Goal: Task Accomplishment & Management: Manage account settings

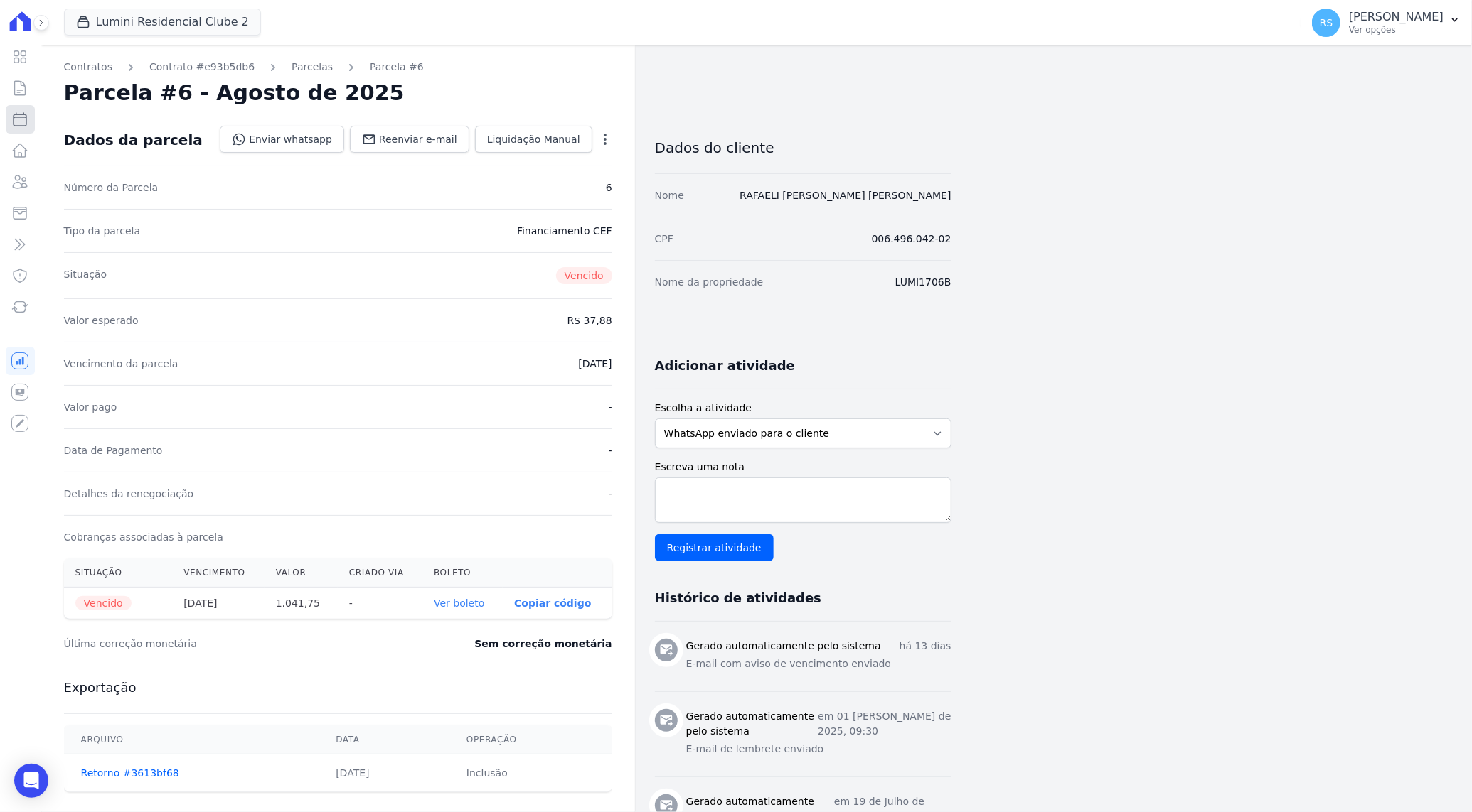
click at [14, 130] on link "Parcelas" at bounding box center [20, 119] width 29 height 29
select select
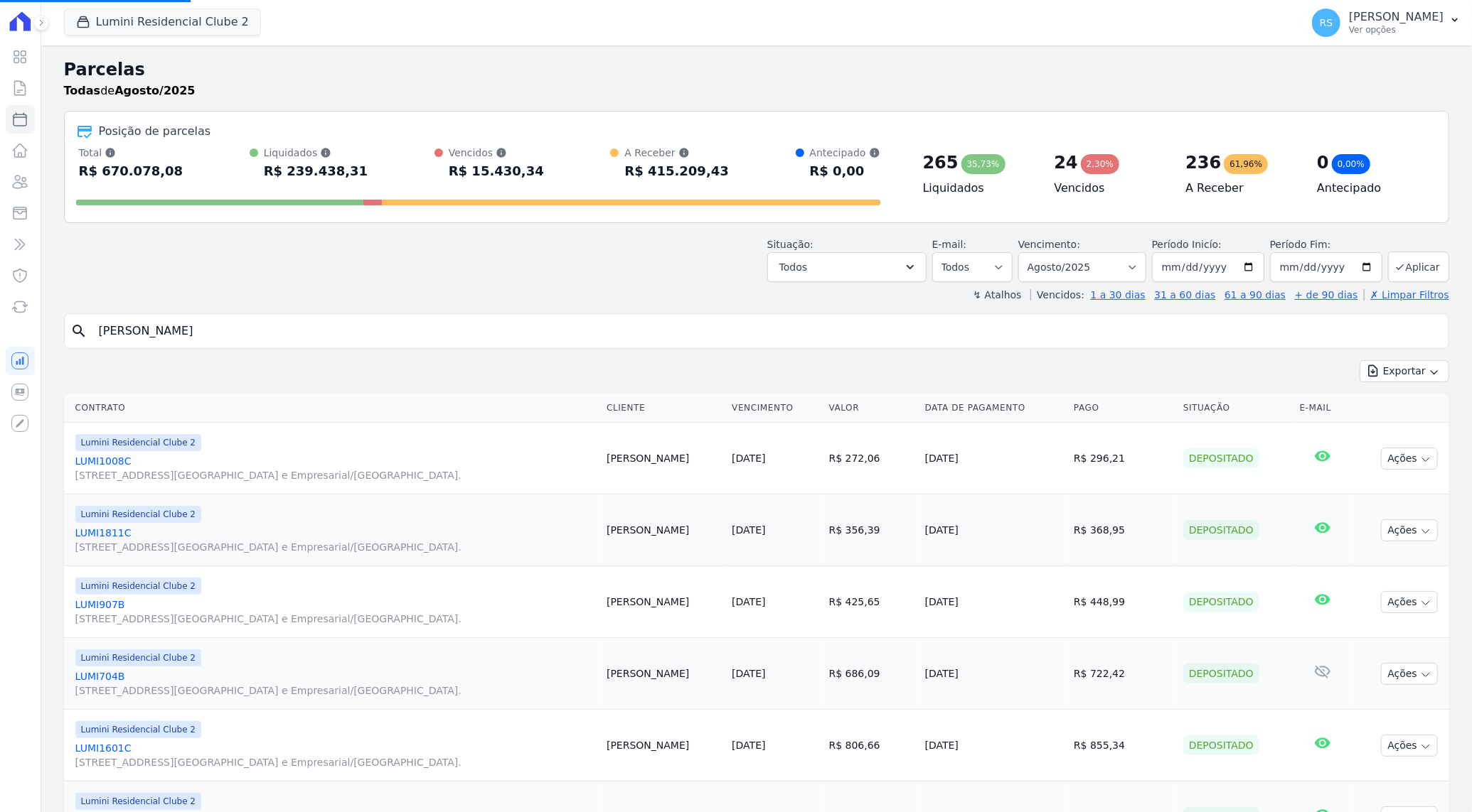
select select
click at [221, 332] on input "search" at bounding box center [766, 332] width 1352 height 29
type input "[PERSON_NAME]"
select select
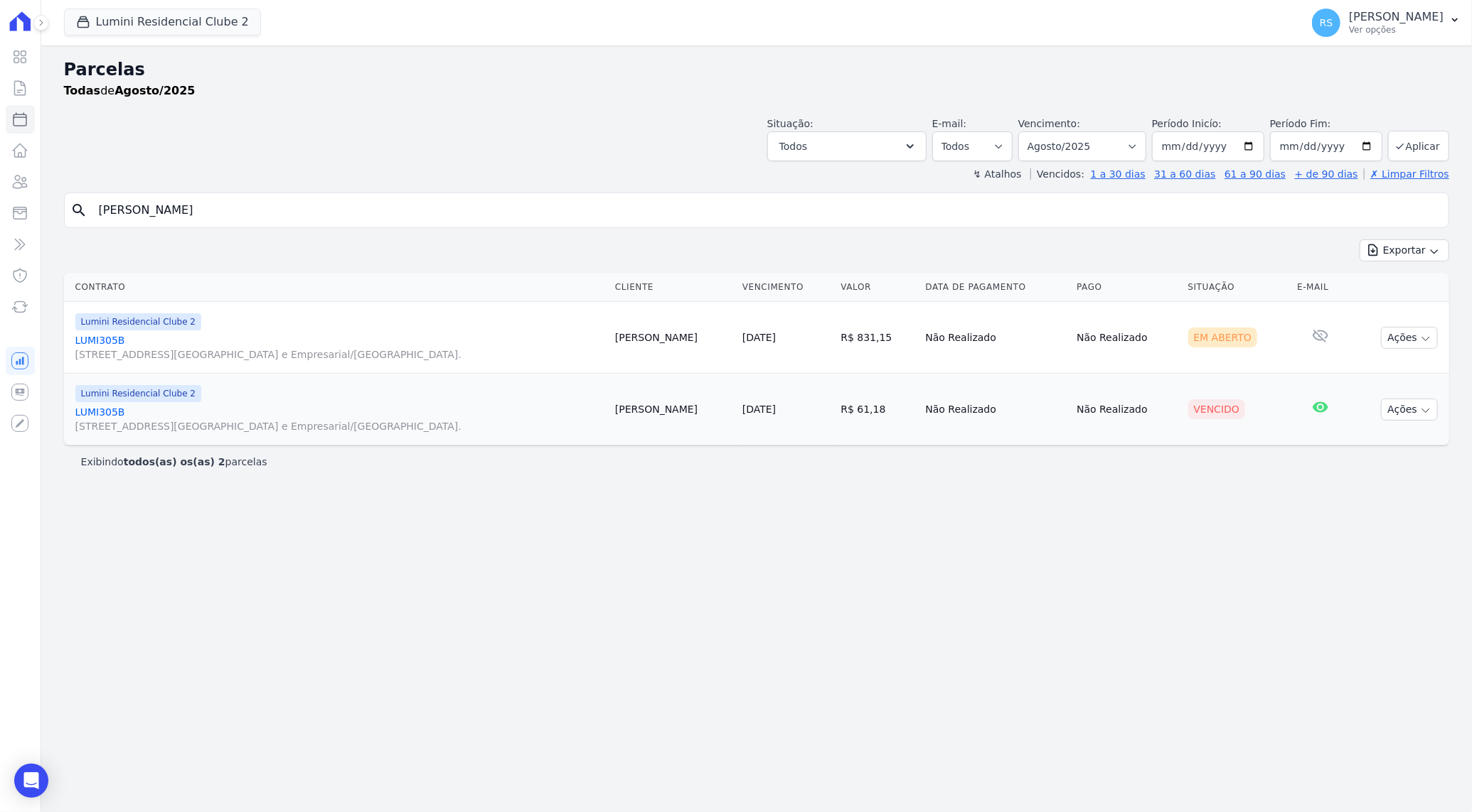
click at [98, 405] on link "LUMI305B [STREET_ADDRESS][GEOGRAPHIC_DATA] e Empresarial/[GEOGRAPHIC_DATA]." at bounding box center [340, 419] width 529 height 29
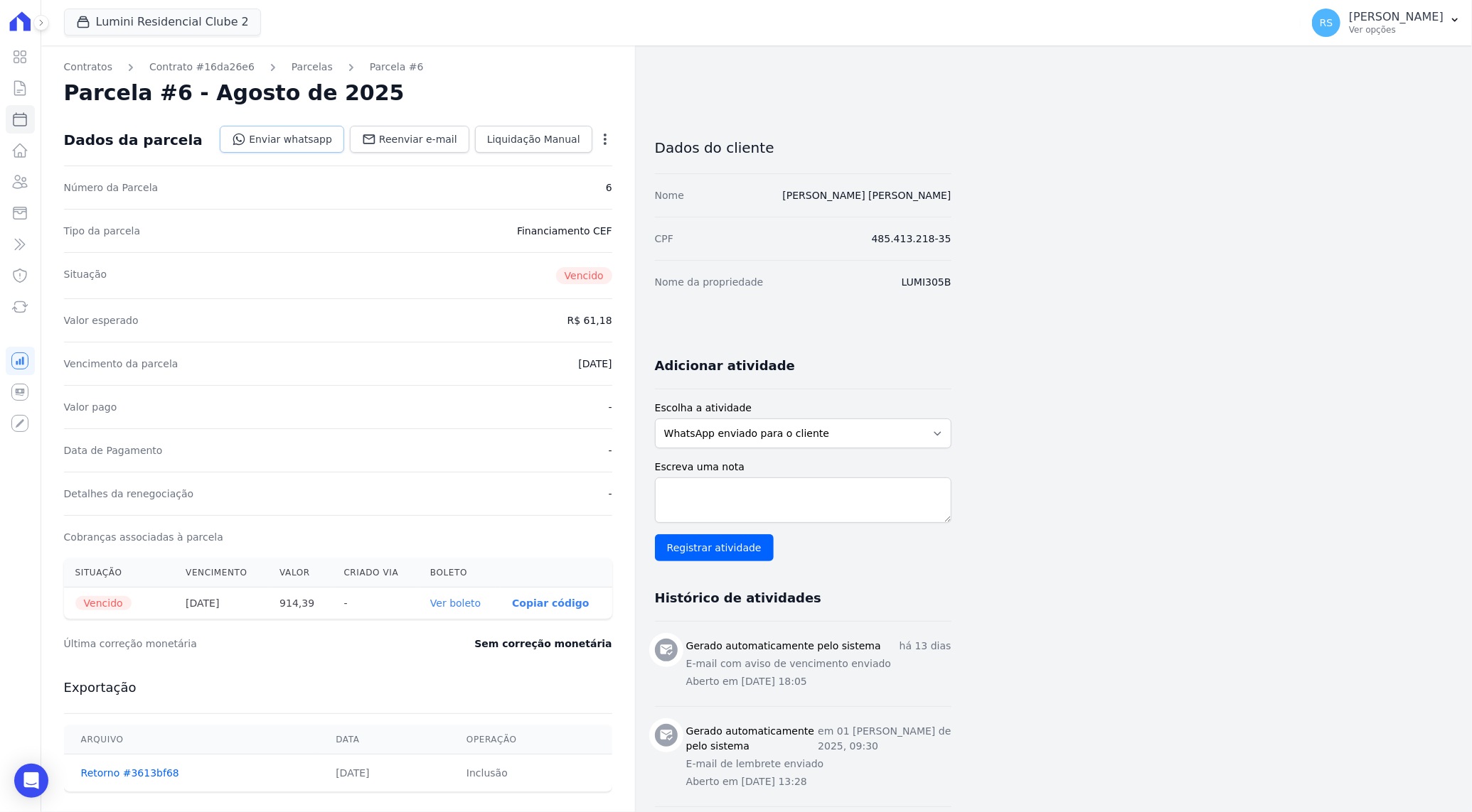
click at [286, 147] on link "Enviar whatsapp" at bounding box center [282, 140] width 125 height 27
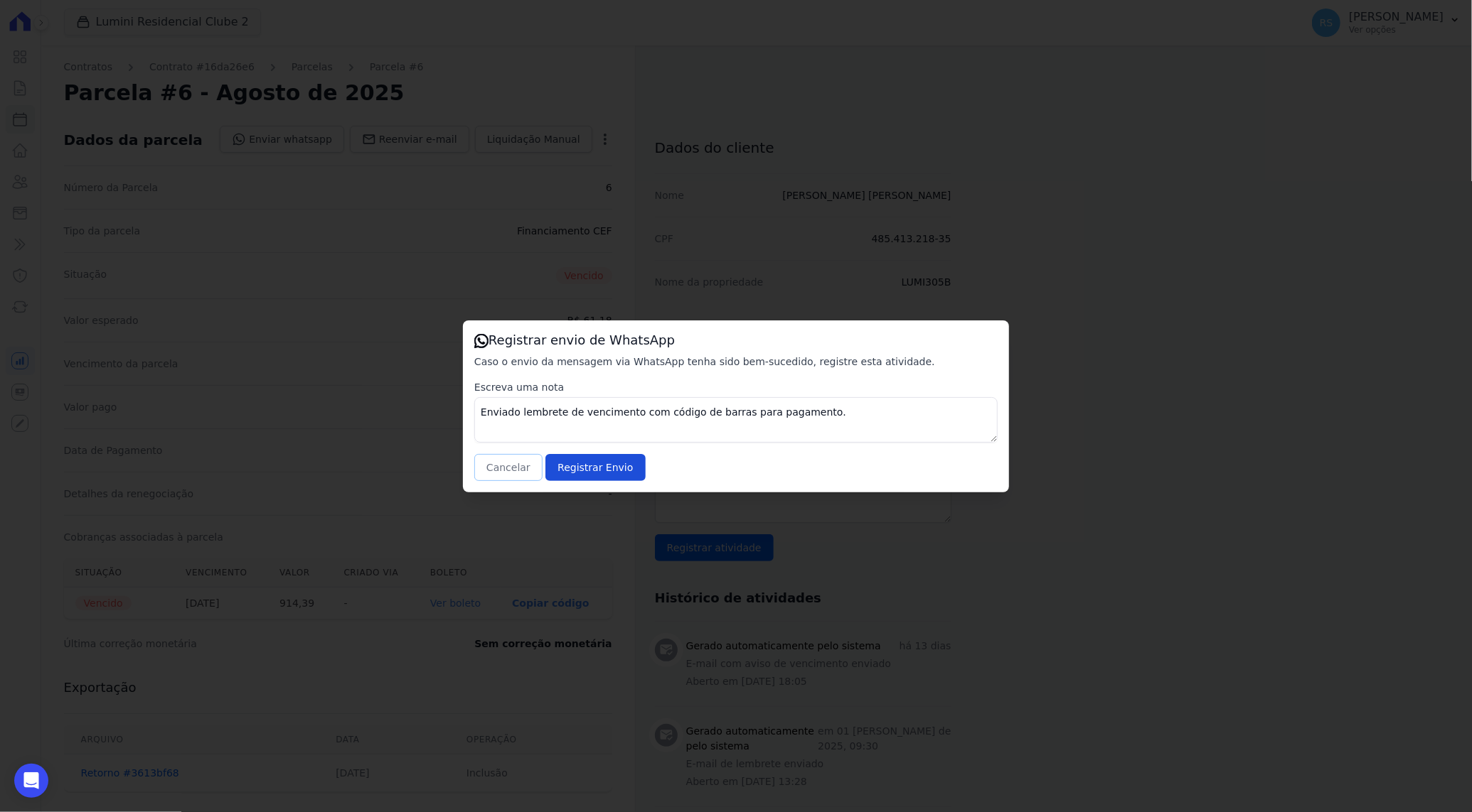
click at [516, 470] on button "Cancelar" at bounding box center [507, 468] width 68 height 27
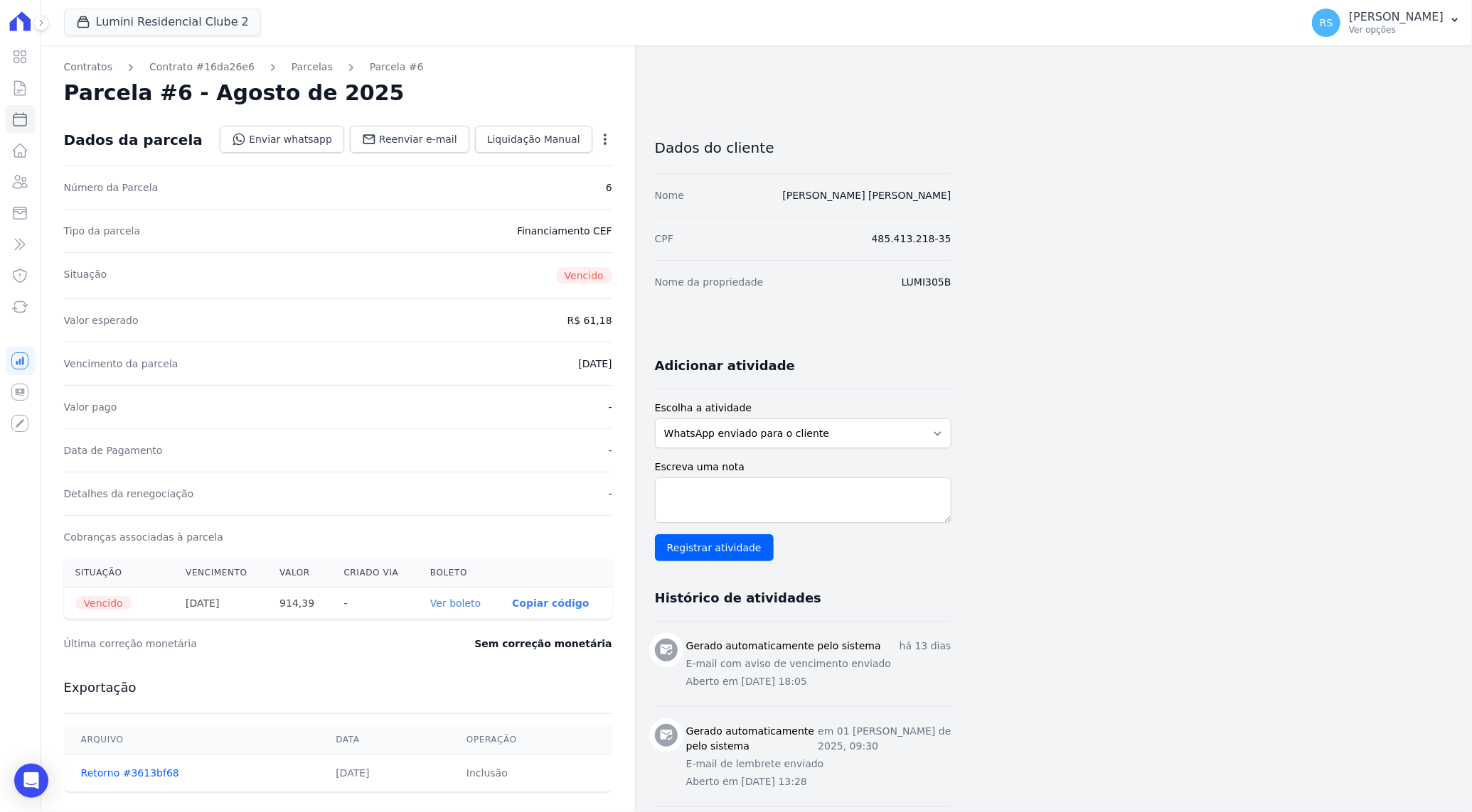
drag, startPoint x: 322, startPoint y: 603, endPoint x: 273, endPoint y: 607, distance: 49.2
click at [273, 607] on tr "Vencido [DATE] 914,39 - Ver boleto 00190.00009 03351.033000 00635.427172 1 1161…" at bounding box center [337, 604] width 548 height 32
copy tr "914,39"
click at [1232, 270] on div "Contratos Contrato #16da26e6 [GEOGRAPHIC_DATA] Parcela #6 Parcela #6 - Agosto d…" at bounding box center [745, 504] width 1408 height 917
